Goal: Transaction & Acquisition: Purchase product/service

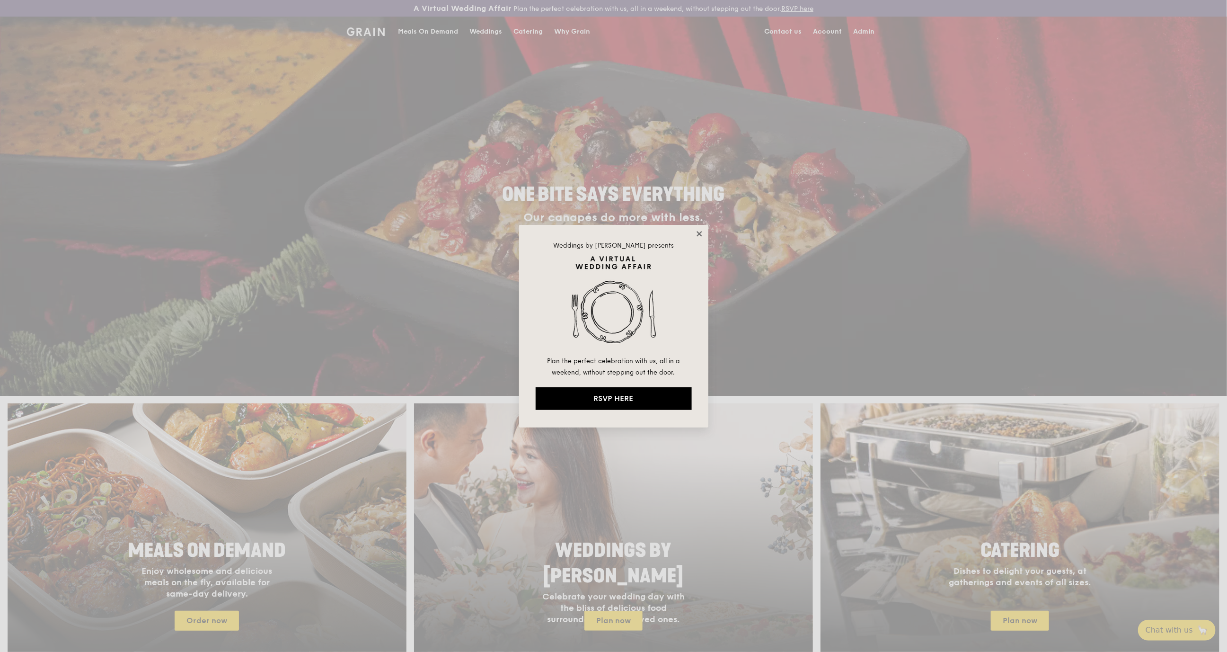
click at [701, 233] on icon at bounding box center [699, 233] width 9 height 9
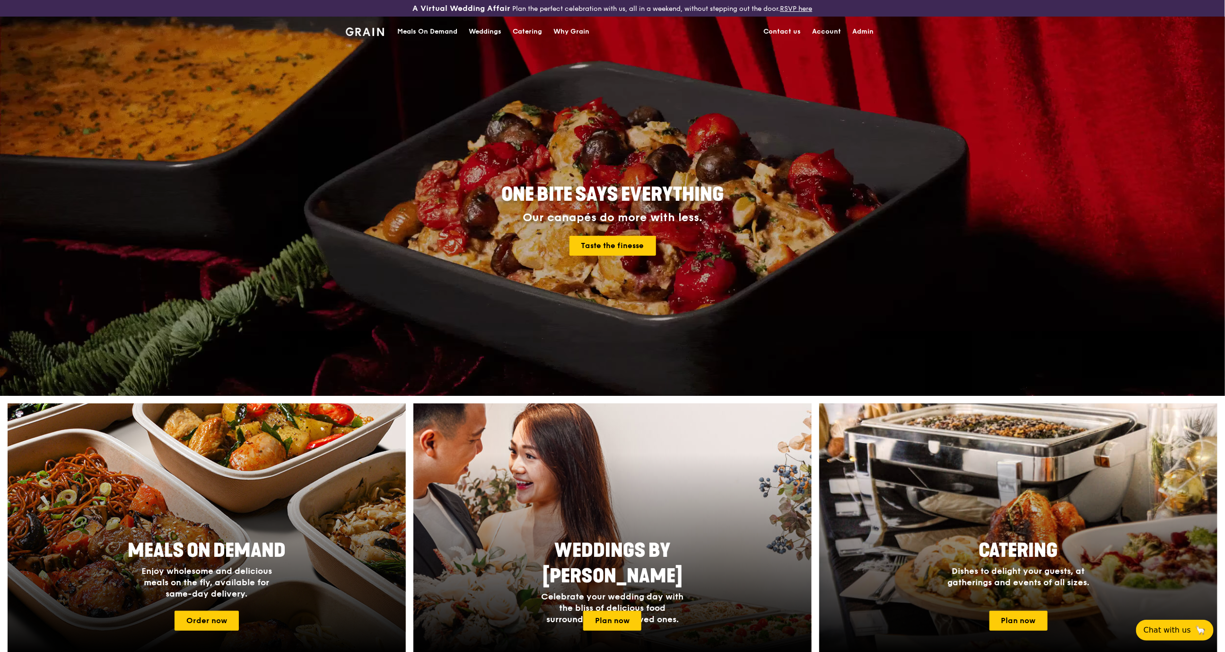
click at [534, 38] on div "Catering" at bounding box center [527, 32] width 29 height 28
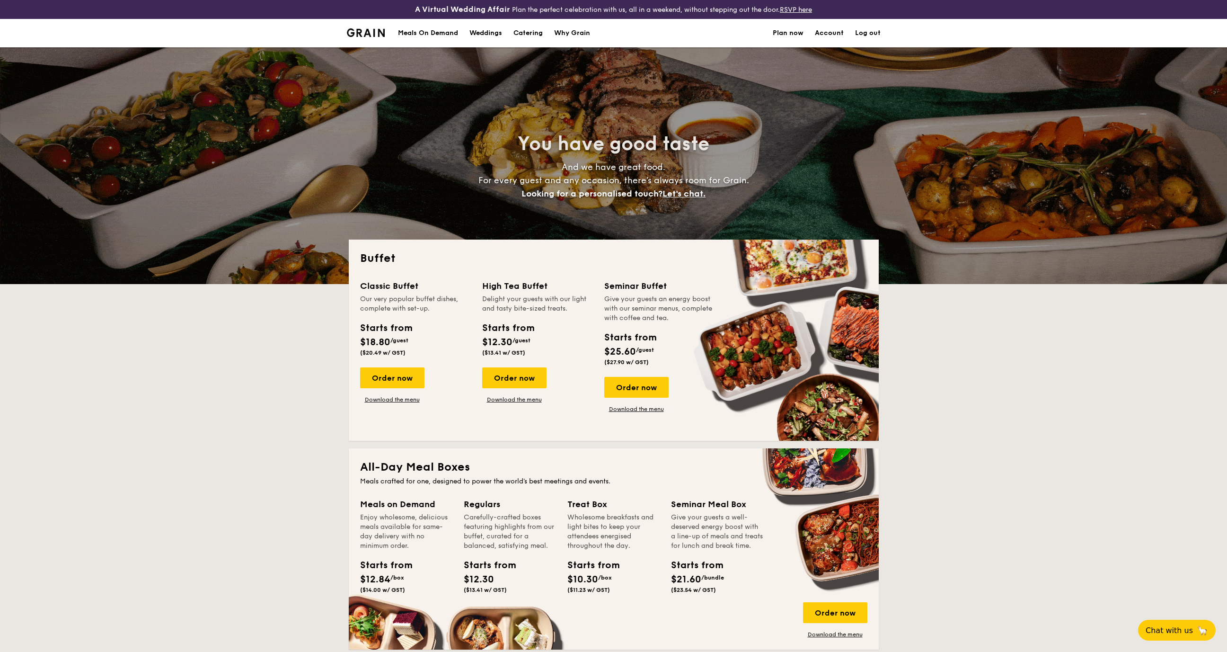
select select
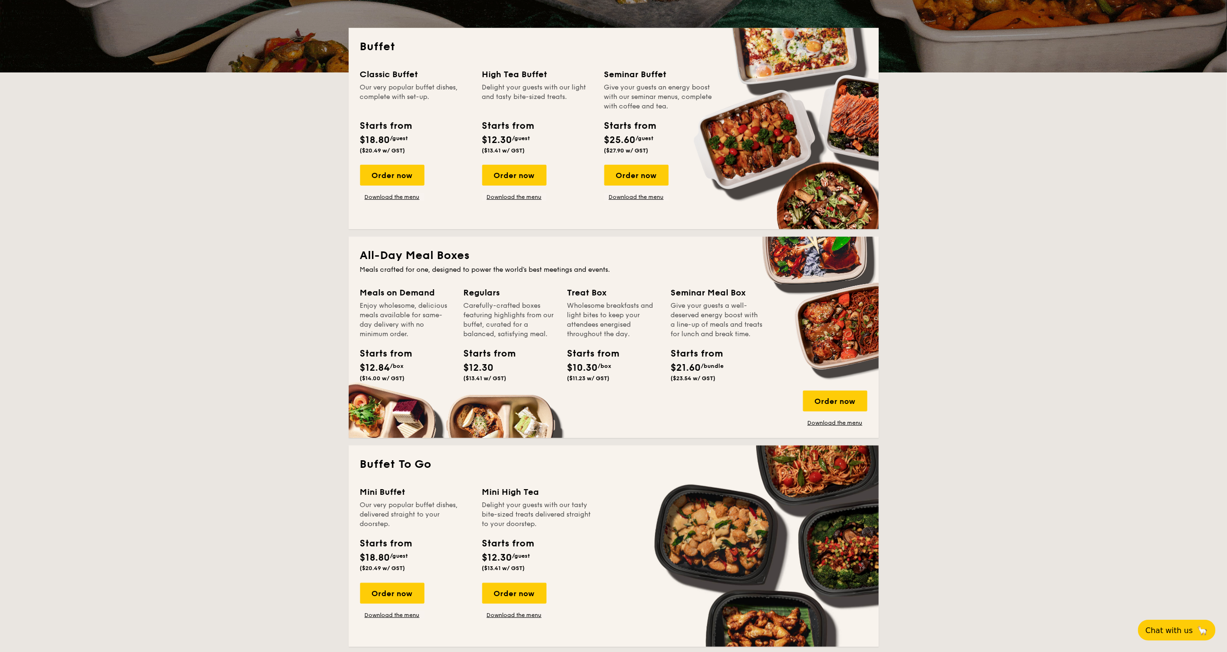
scroll to position [212, 0]
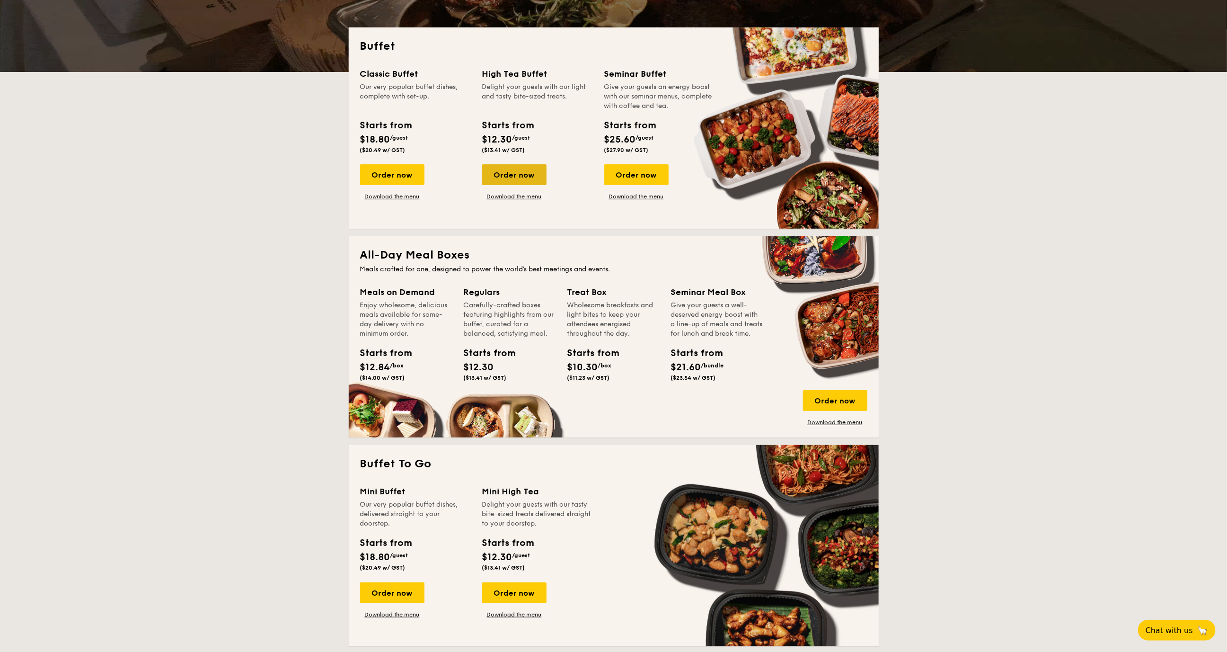
click at [515, 174] on div "Order now" at bounding box center [514, 174] width 64 height 21
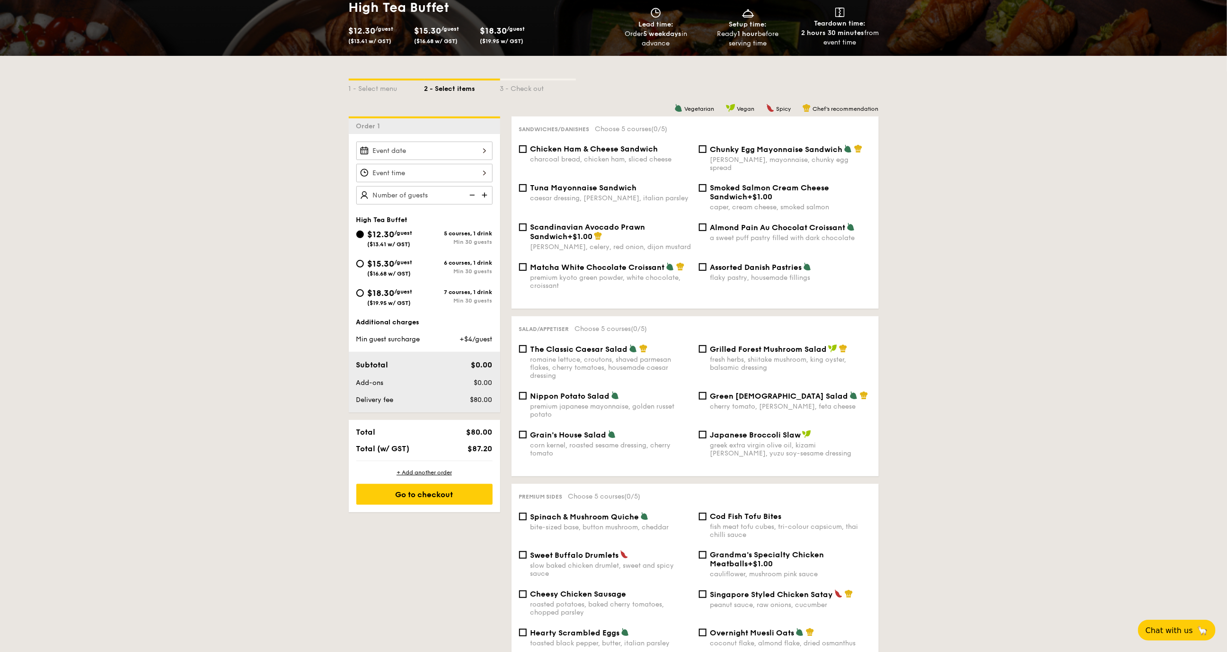
scroll to position [172, 0]
